Goal: Navigation & Orientation: Find specific page/section

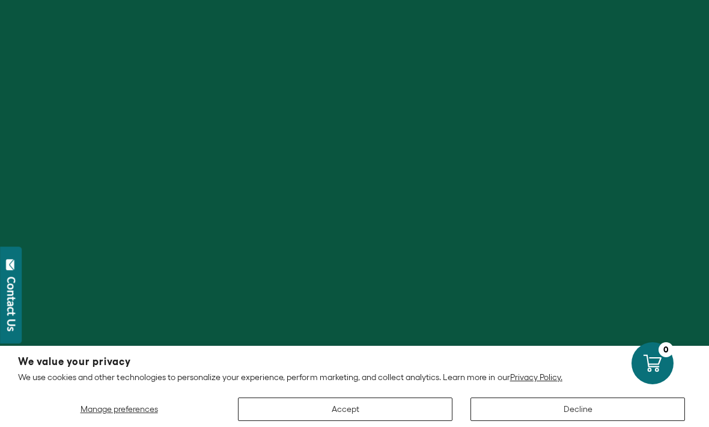
scroll to position [547, 0]
click at [594, 421] on button "Decline" at bounding box center [577, 408] width 214 height 23
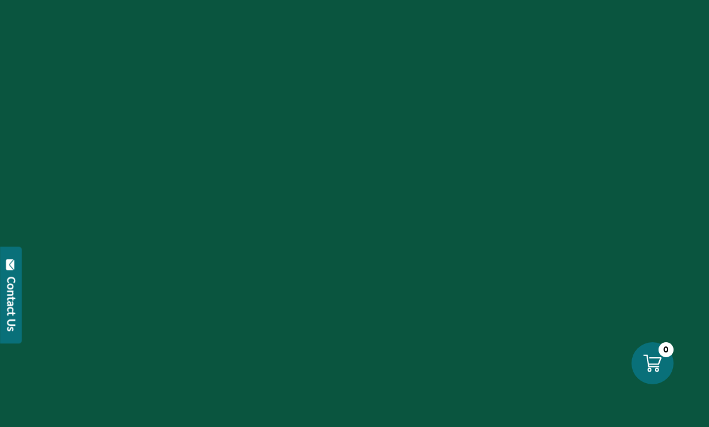
scroll to position [1903, 0]
click at [628, 224] on div at bounding box center [354, 213] width 709 height 427
click at [666, 291] on div at bounding box center [354, 213] width 709 height 427
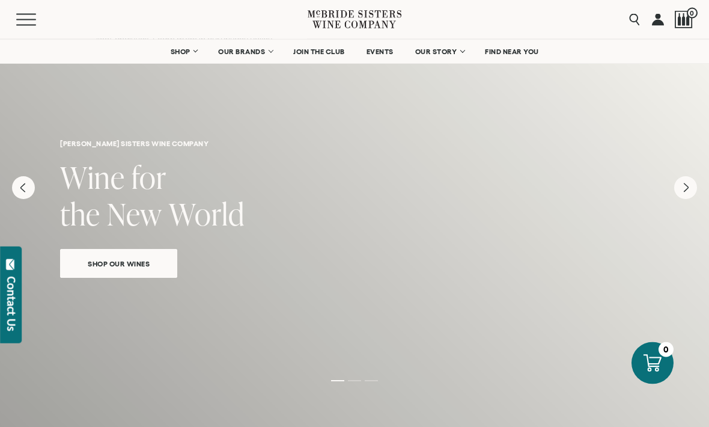
scroll to position [0, 0]
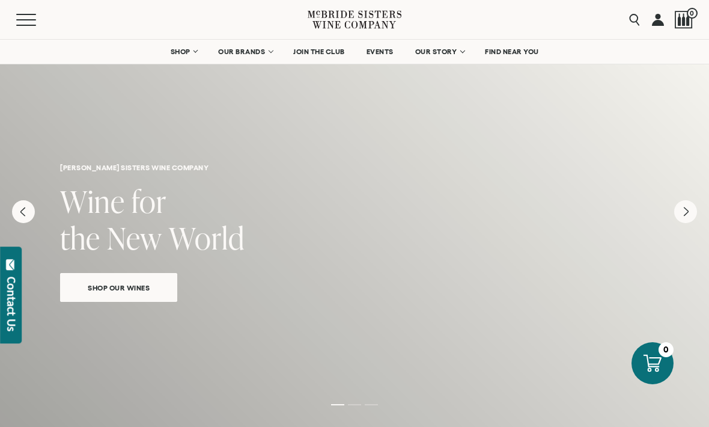
click at [251, 52] on span "OUR BRANDS" at bounding box center [241, 51] width 47 height 8
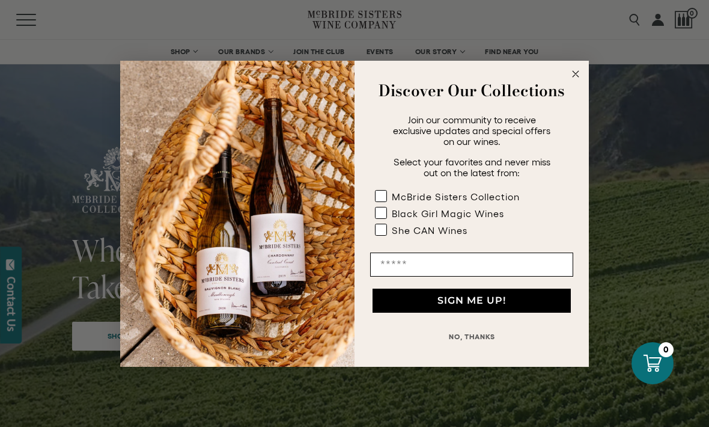
click at [571, 67] on icon "Close dialog" at bounding box center [575, 74] width 14 height 14
